Goal: Task Accomplishment & Management: Use online tool/utility

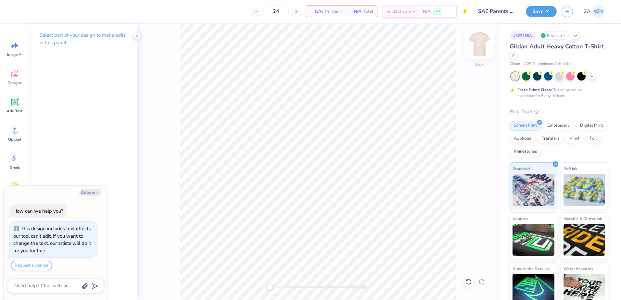
click at [482, 45] on img at bounding box center [479, 44] width 26 height 26
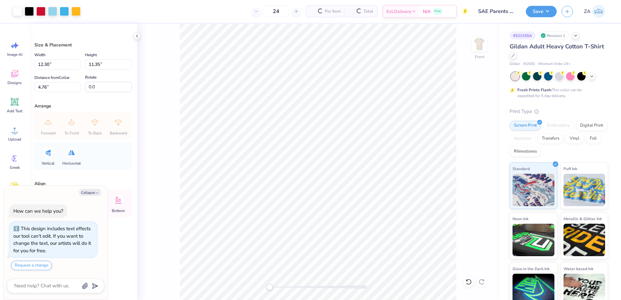
type textarea "x"
click at [69, 68] on input "12.30" at bounding box center [57, 64] width 47 height 10
type input "1"
type input "12.50"
type textarea "x"
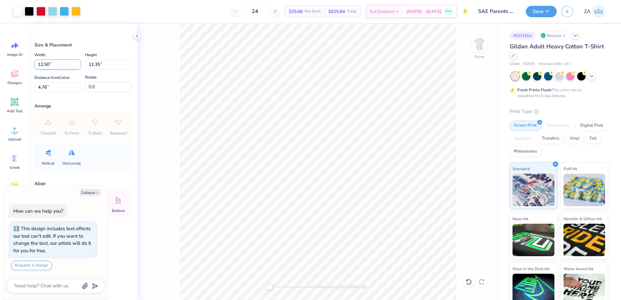
type input "11.53"
click at [62, 87] on input "4.67" at bounding box center [57, 87] width 47 height 10
type input "4"
type input "3.00"
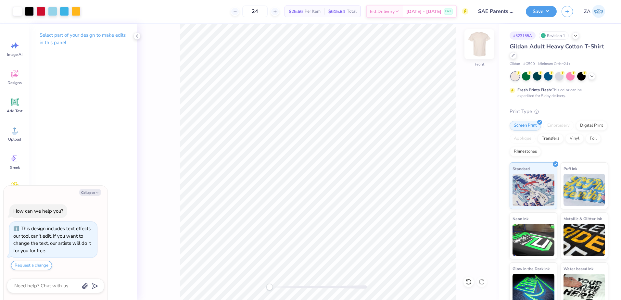
click at [481, 45] on img at bounding box center [479, 44] width 26 height 26
click at [16, 99] on icon at bounding box center [15, 102] width 10 height 10
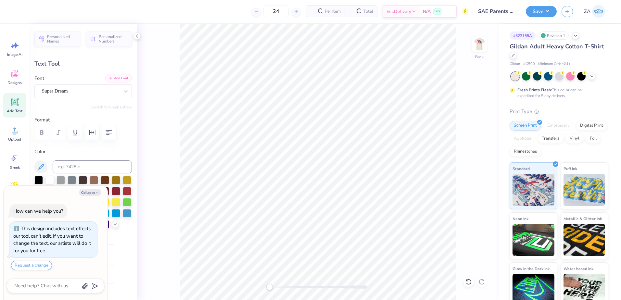
click at [116, 80] on button "Add Font" at bounding box center [118, 78] width 27 height 8
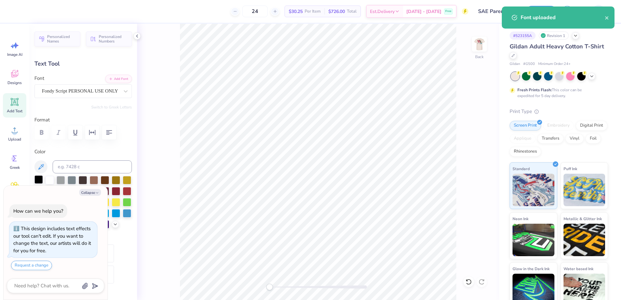
click at [38, 178] on div at bounding box center [38, 179] width 8 height 8
type textarea "x"
type textarea "P"
type textarea "x"
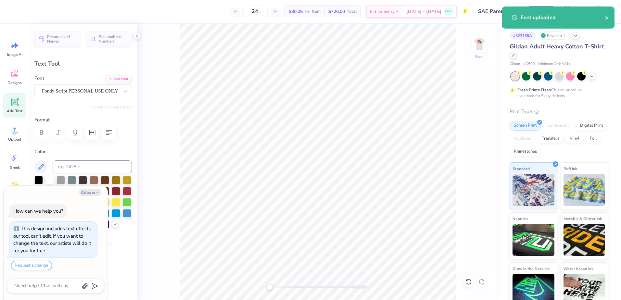
type textarea "Pa"
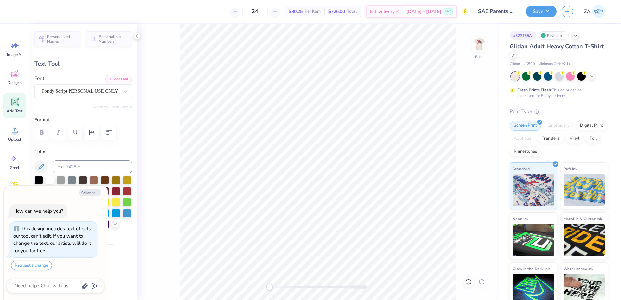
type textarea "x"
type textarea "Pare"
type textarea "x"
type textarea "Paren"
type textarea "x"
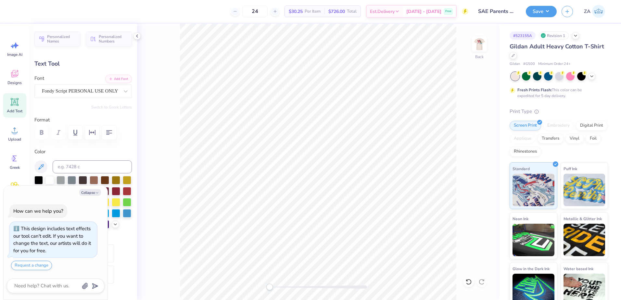
type textarea "Parent"
type textarea "x"
type textarea "Parents"
type textarea "x"
type textarea "Parents"
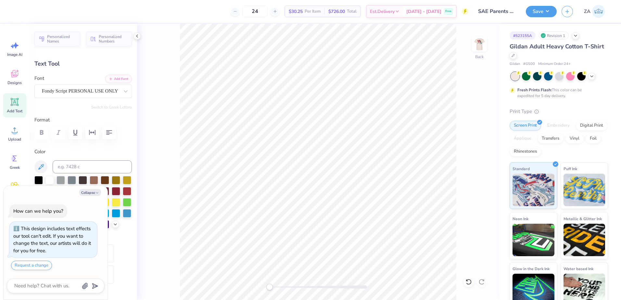
type textarea "x"
type textarea "Parents W"
type textarea "x"
type textarea "Parents We"
type textarea "x"
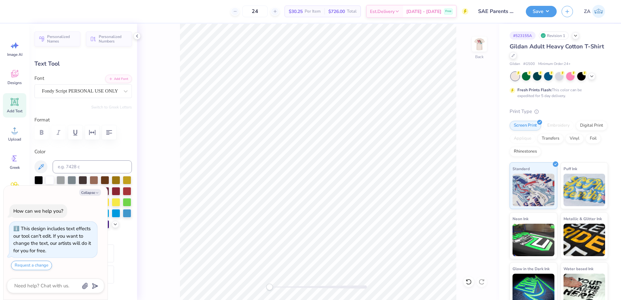
type textarea "Parents Week"
type textarea "x"
type textarea "Parents Weeke"
type textarea "x"
type textarea "Parents Weeken"
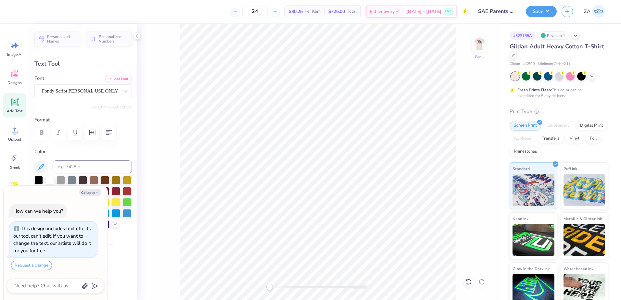
type textarea "x"
type textarea "Parents Weekend"
type textarea "x"
type textarea "Parents Weekend"
type textarea "x"
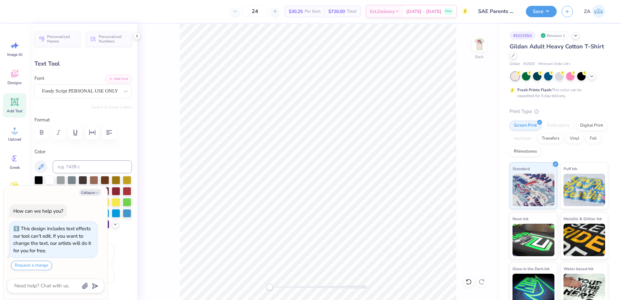
type textarea "Parents Weekend 20"
type textarea "x"
type textarea "Parents Weekend 202"
type textarea "x"
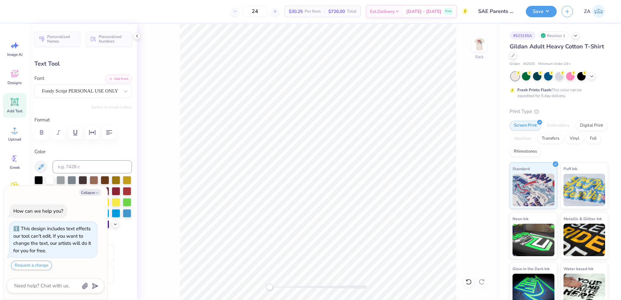
type textarea "Parents Weekend 2025"
type textarea "x"
type input "15.02"
type input "1.23"
type input "12.63"
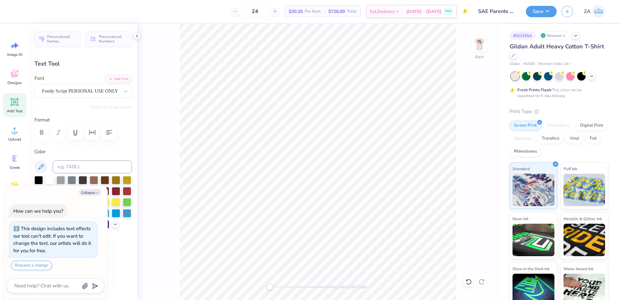
type textarea "x"
type input "10.45"
type input "0.86"
type input "13.01"
type textarea "x"
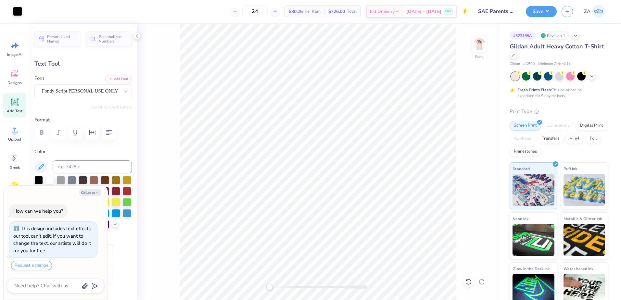
type input "6.95"
type textarea "x"
type textarea "Parents Weekend"
type textarea "x"
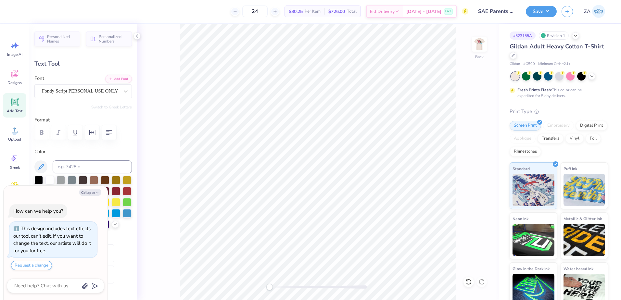
type textarea "Parents Weekend"
type textarea "x"
type input "6.01"
type input "0.69"
type input "7.03"
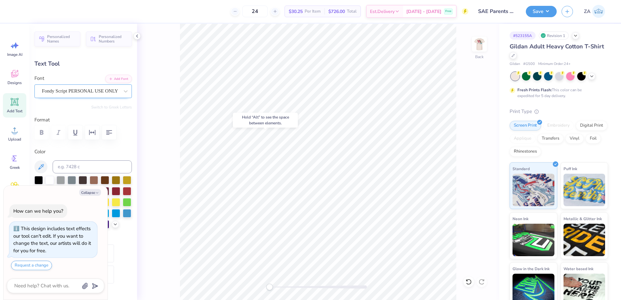
click at [99, 89] on div "Fondy Script PERSONAL USE ONLY" at bounding box center [80, 91] width 79 height 10
type textarea "x"
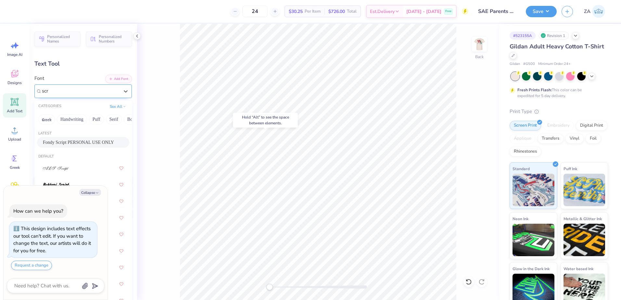
type input "scri"
type textarea "x"
type input "script"
drag, startPoint x: 108, startPoint y: 118, endPoint x: 72, endPoint y: 116, distance: 36.1
click at [72, 116] on div "Greek Handwriting Puff Serif Bold Calligraphy Retro Sans Serif Minimal Fantasy …" at bounding box center [82, 119] width 97 height 14
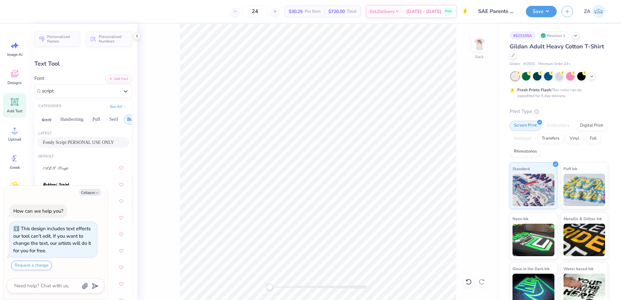
click at [124, 116] on button "Bold" at bounding box center [132, 119] width 16 height 10
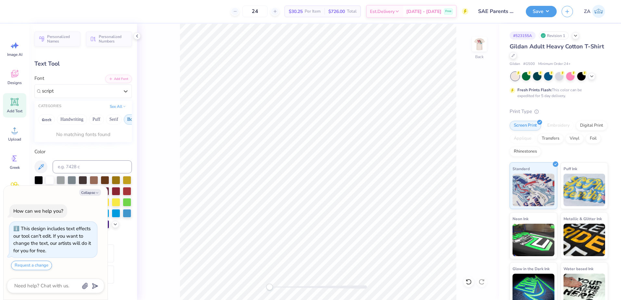
drag, startPoint x: 121, startPoint y: 118, endPoint x: 103, endPoint y: 119, distance: 18.2
click at [103, 119] on div "Greek Handwriting Puff Serif Bold Calligraphy Retro Sans Serif Minimal Fantasy …" at bounding box center [82, 119] width 97 height 14
click at [51, 121] on button "Greek" at bounding box center [46, 119] width 17 height 10
type textarea "x"
type input "script"
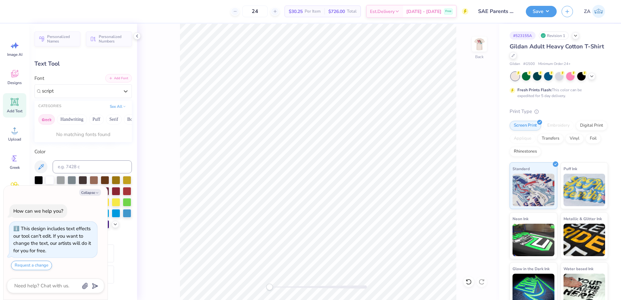
type textarea "x"
click at [110, 78] on line "button" at bounding box center [111, 78] width 2 height 0
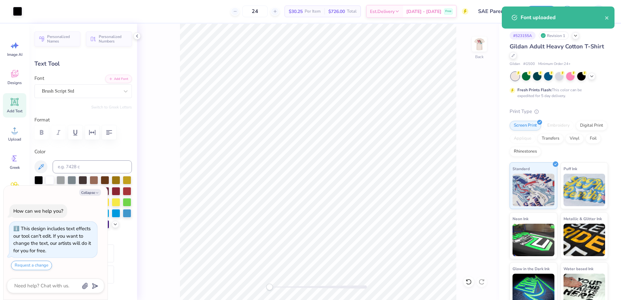
type textarea "x"
type input "4.77"
type input "0.52"
type input "9.27"
type textarea "x"
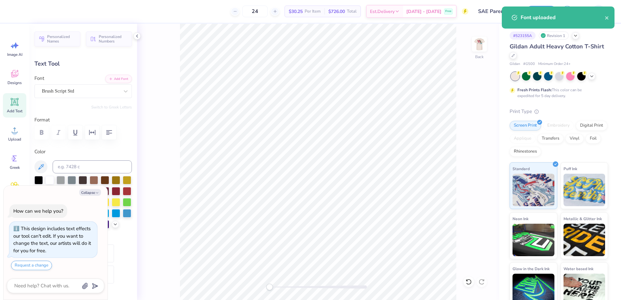
type textarea "P"
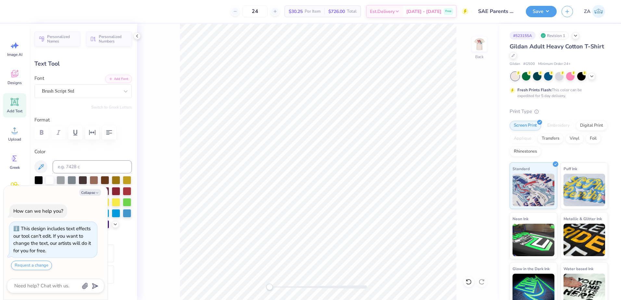
type textarea "x"
type textarea "2"
type textarea "x"
type textarea "20"
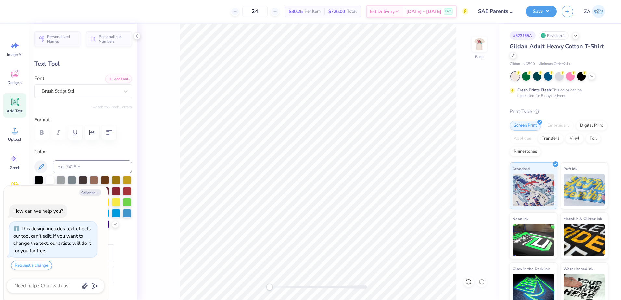
type textarea "x"
type textarea "202"
type textarea "x"
type textarea "2025"
drag, startPoint x: 270, startPoint y: 286, endPoint x: 280, endPoint y: 285, distance: 10.2
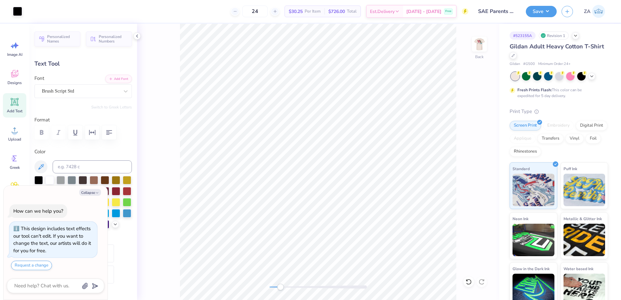
click at [280, 285] on div "Accessibility label" at bounding box center [280, 287] width 6 height 6
type textarea "x"
type input "1.60"
type input "0.46"
type input "9.29"
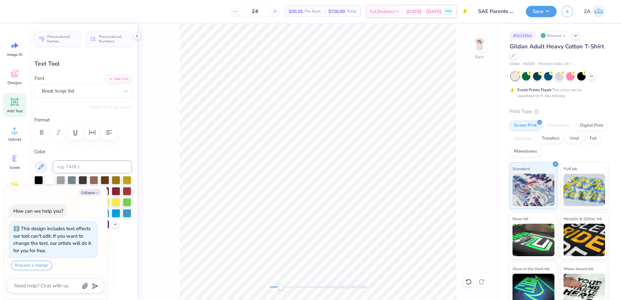
type textarea "x"
type input "2.06"
type input "0.59"
type textarea "x"
type input "1.88"
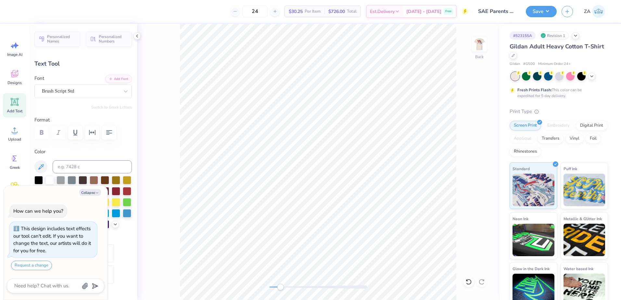
type input "0.54"
type input "7.08"
click at [10, 99] on icon at bounding box center [15, 102] width 10 height 10
type textarea "x"
type input "6.00"
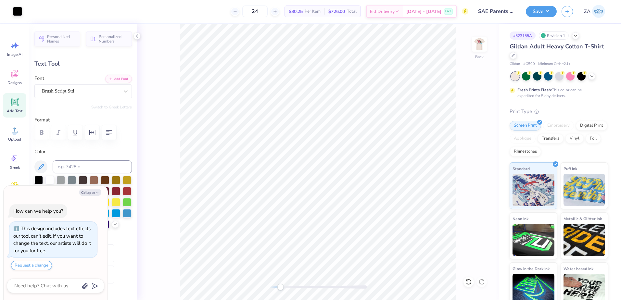
type input "1.74"
type input "12.38"
click at [105, 77] on button "Add Font" at bounding box center [118, 78] width 27 height 8
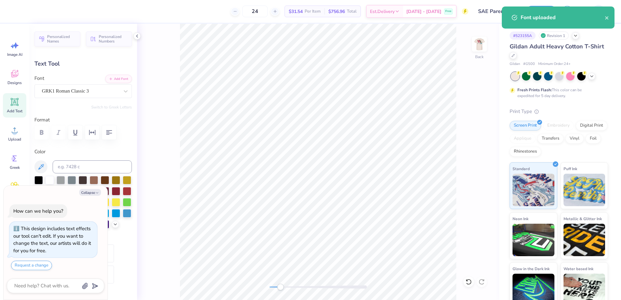
type textarea "x"
type textarea "S"
type textarea "x"
type textarea "SA"
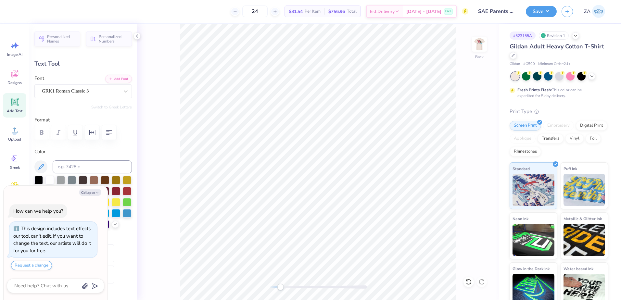
type textarea "x"
type textarea "SAE"
click at [94, 165] on input at bounding box center [92, 166] width 79 height 13
type input "186 C"
type textarea "x"
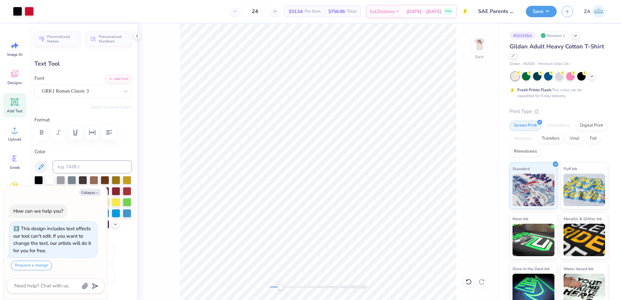
type input "5.35"
type input "1.82"
type input "4.58"
click at [93, 193] on button "Collapse" at bounding box center [90, 192] width 22 height 7
type textarea "x"
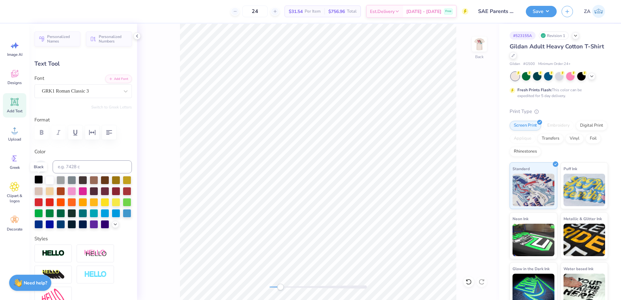
click at [37, 182] on div at bounding box center [38, 179] width 8 height 8
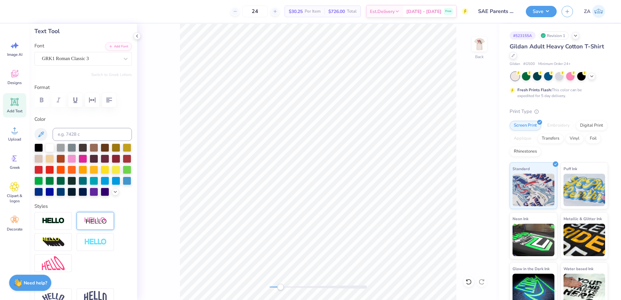
click at [59, 225] on img at bounding box center [53, 220] width 23 height 7
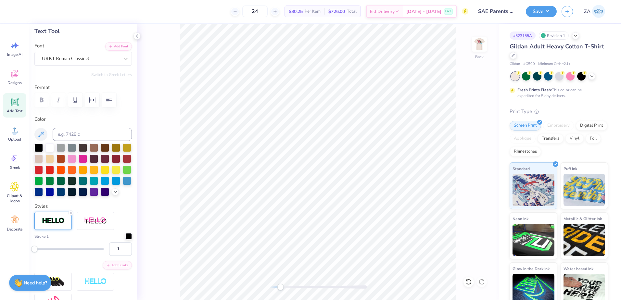
drag, startPoint x: 116, startPoint y: 258, endPoint x: 100, endPoint y: 257, distance: 16.0
click at [100, 256] on div "1" at bounding box center [82, 249] width 97 height 14
type input "2"
click at [103, 240] on div "Stroke 1" at bounding box center [82, 236] width 97 height 6
type input "5.42"
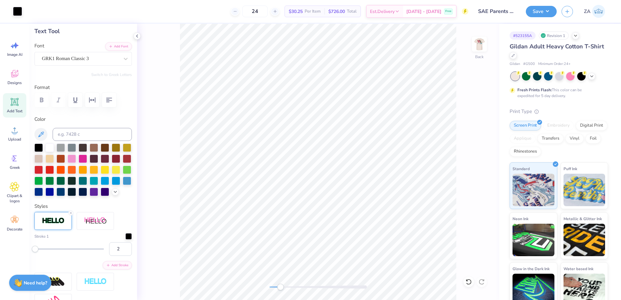
type input "1.88"
type input "4.55"
type input "5.35"
type input "1.82"
type input "4.58"
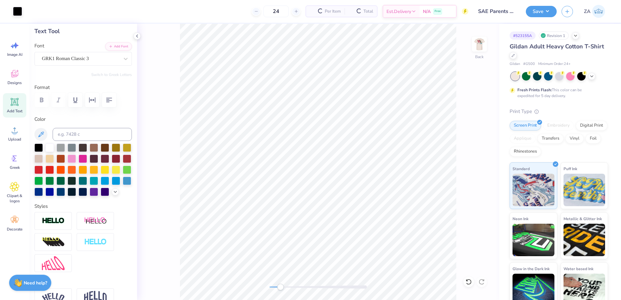
type input "5.42"
type input "1.88"
type input "4.55"
type input "5.35"
type input "1.82"
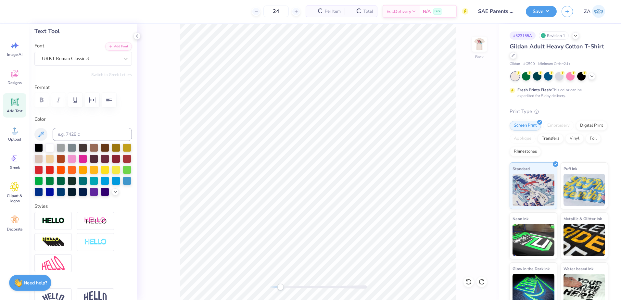
type input "4.58"
click at [281, 286] on div "Accessibility label" at bounding box center [280, 287] width 6 height 6
click at [56, 225] on img at bounding box center [53, 220] width 23 height 7
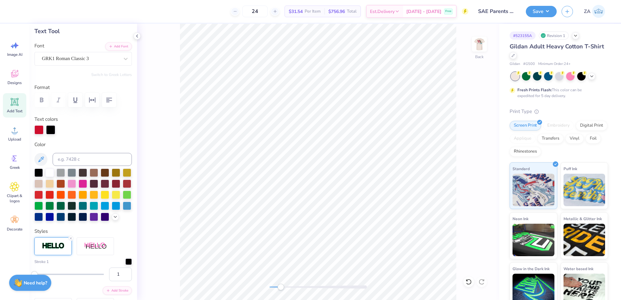
drag, startPoint x: 116, startPoint y: 284, endPoint x: 101, endPoint y: 285, distance: 15.3
click at [101, 281] on div "1" at bounding box center [82, 275] width 97 height 14
type input "2"
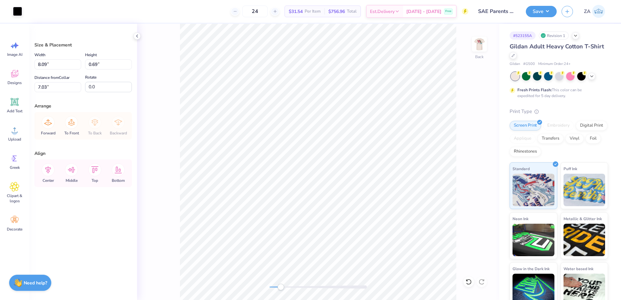
type input "6.11"
type input "0.52"
type input "7.20"
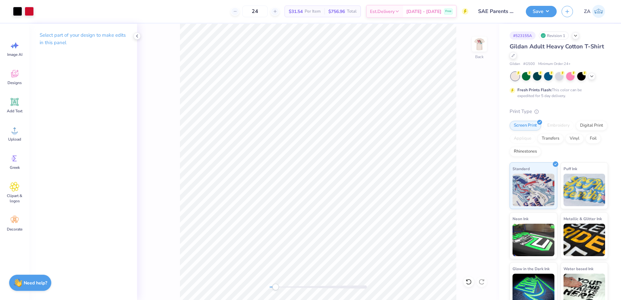
drag, startPoint x: 279, startPoint y: 287, endPoint x: 269, endPoint y: 285, distance: 10.0
click at [272, 288] on div "Accessibility label" at bounding box center [275, 287] width 6 height 6
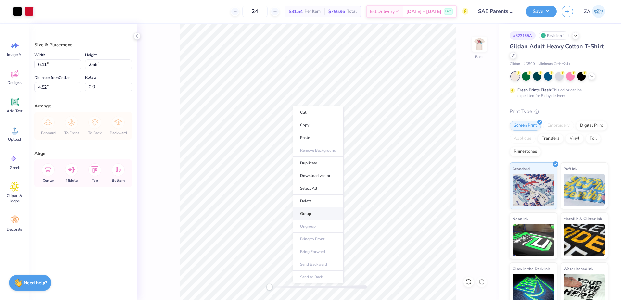
click at [305, 215] on li "Group" at bounding box center [318, 214] width 51 height 13
drag, startPoint x: 58, startPoint y: 66, endPoint x: 33, endPoint y: 64, distance: 25.0
click at [33, 64] on div "Size & Placement Width 6.11 6.11 " Height 2.66 2.66 " Distance from Collar 4.52…" at bounding box center [83, 162] width 108 height 276
click at [68, 66] on input "6.11" at bounding box center [57, 64] width 47 height 10
type input "6"
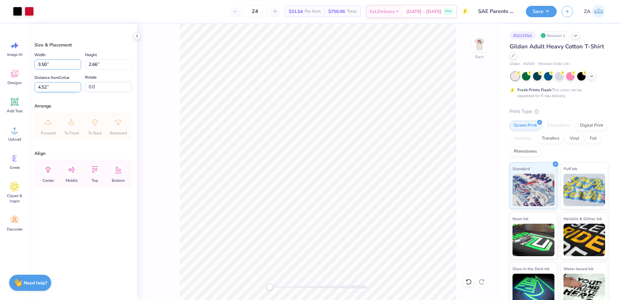
type input "3.50"
click at [59, 83] on div "Distance from Collar 4.52 4.52 "" at bounding box center [57, 83] width 47 height 19
type input "1.52"
click at [58, 87] on input "3.94" at bounding box center [57, 87] width 47 height 10
type input "3"
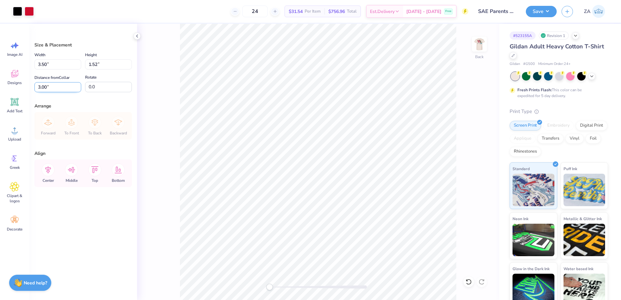
type input "3.00"
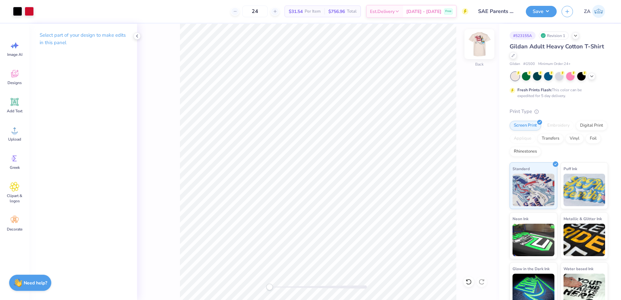
click at [477, 47] on img at bounding box center [479, 44] width 26 height 26
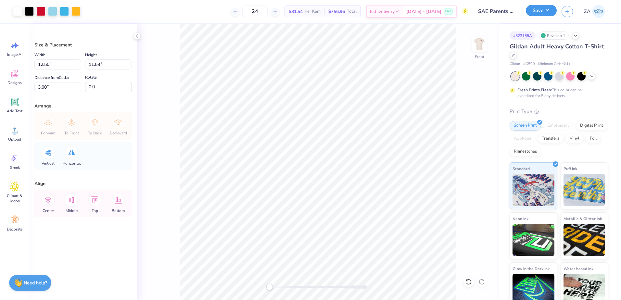
click at [535, 9] on button "Save" at bounding box center [541, 10] width 31 height 11
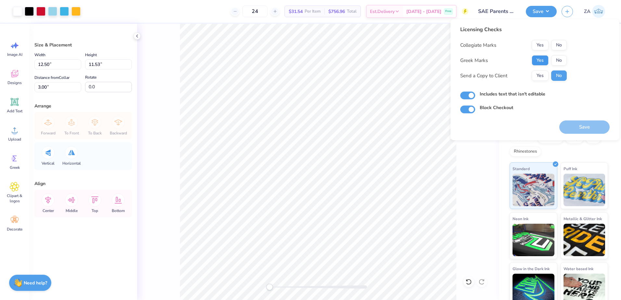
click at [541, 56] on div "Collegiate Marks Yes No Greek Marks Yes No Send a Copy to Client Yes No" at bounding box center [513, 60] width 107 height 41
click at [543, 47] on button "Yes" at bounding box center [540, 45] width 17 height 10
click at [544, 64] on button "Yes" at bounding box center [540, 60] width 17 height 10
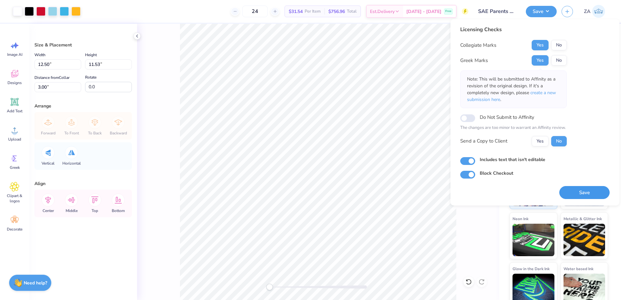
click at [585, 188] on button "Save" at bounding box center [584, 192] width 50 height 13
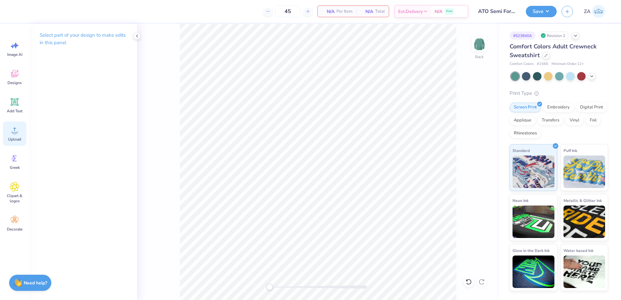
click at [13, 137] on span "Upload" at bounding box center [14, 139] width 13 height 5
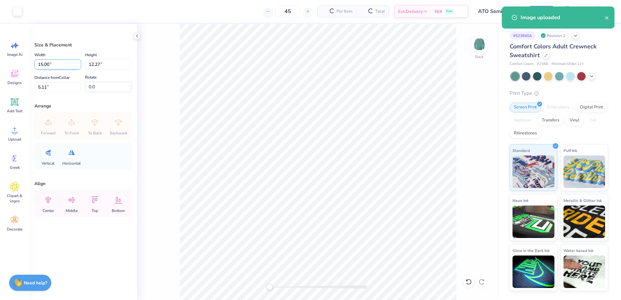
click at [71, 62] on input "15.00" at bounding box center [57, 64] width 47 height 10
type input "1"
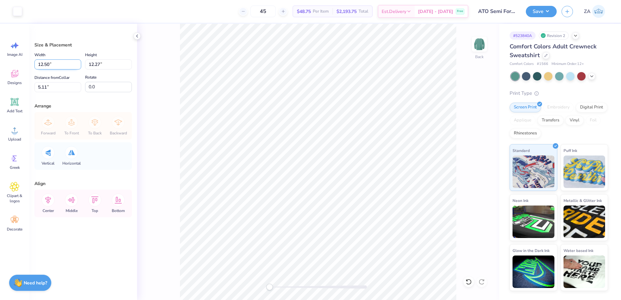
type input "12.50"
click at [58, 88] on input "5.11" at bounding box center [57, 87] width 47 height 10
type input "10.22"
type input "6"
type input "3.00"
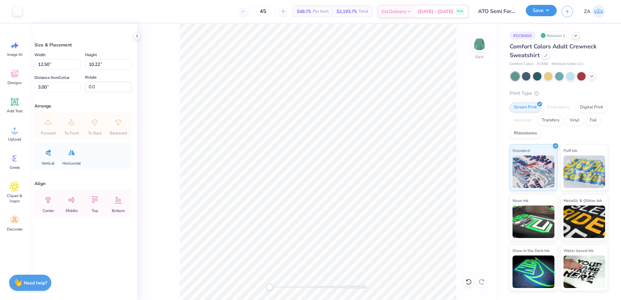
click at [532, 10] on button "Save" at bounding box center [541, 10] width 31 height 11
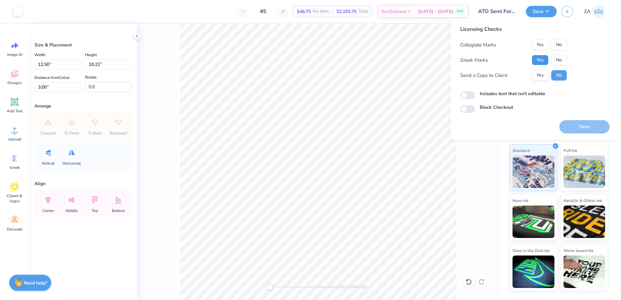
click at [540, 62] on button "Yes" at bounding box center [540, 60] width 17 height 10
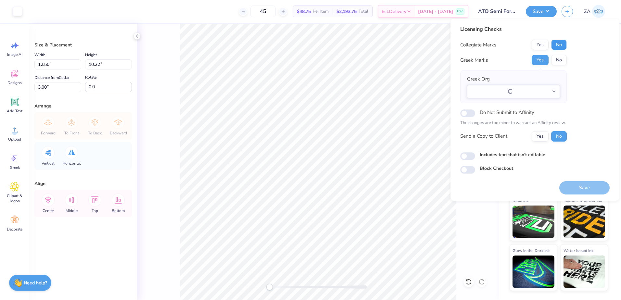
click at [557, 42] on button "No" at bounding box center [559, 45] width 16 height 10
click at [529, 96] on button "Select option" at bounding box center [513, 91] width 93 height 13
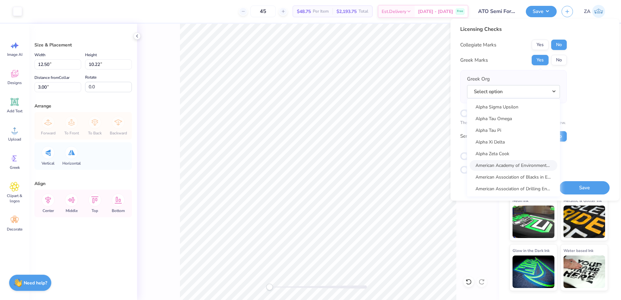
scroll to position [585, 0]
click at [512, 129] on link "Alpha Tau Omega" at bounding box center [514, 130] width 88 height 11
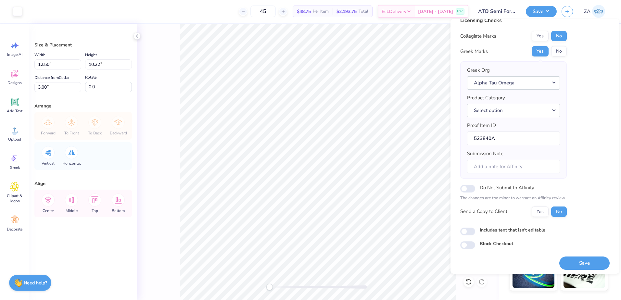
scroll to position [11, 0]
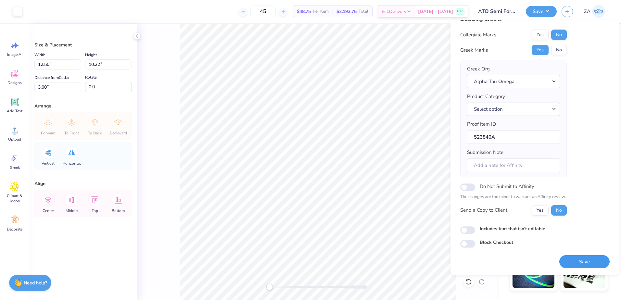
click at [580, 258] on button "Save" at bounding box center [584, 261] width 50 height 13
